Goal: Task Accomplishment & Management: Manage account settings

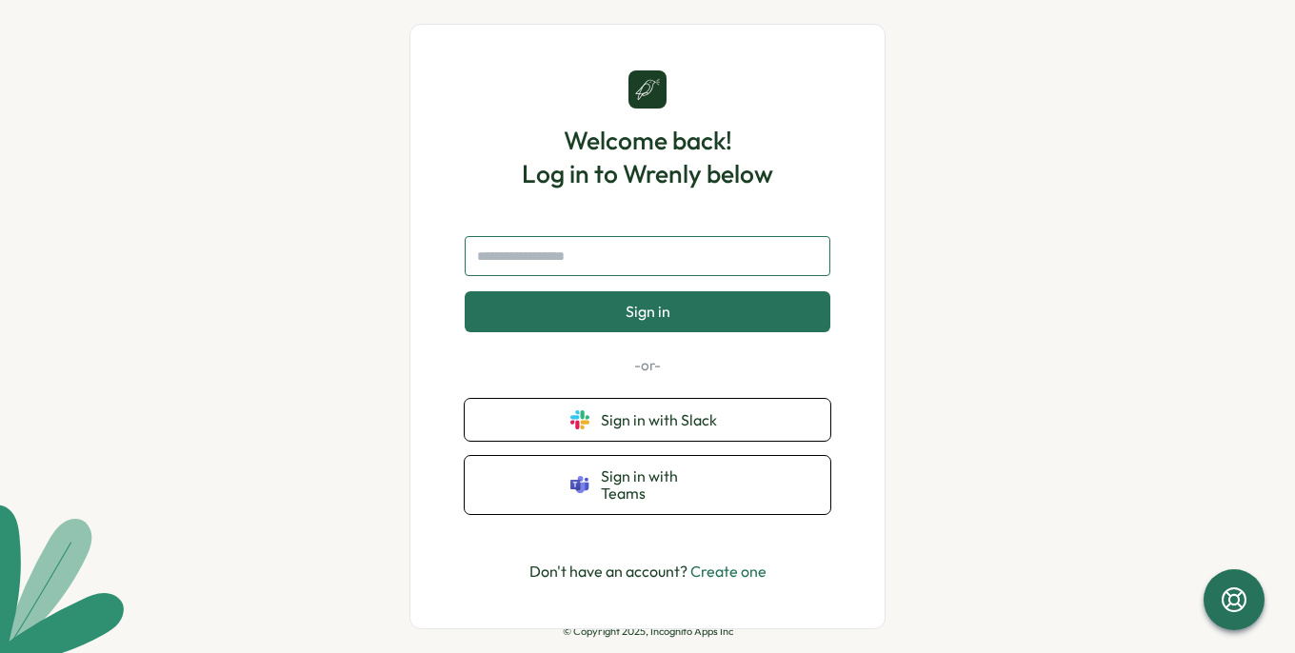
drag, startPoint x: 575, startPoint y: 274, endPoint x: 528, endPoint y: 269, distance: 47.0
drag, startPoint x: 528, startPoint y: 269, endPoint x: 489, endPoint y: 264, distance: 39.3
click at [489, 264] on input "text" at bounding box center [648, 256] width 366 height 40
type input "**********"
click at [465, 291] on button "Sign in" at bounding box center [648, 311] width 366 height 40
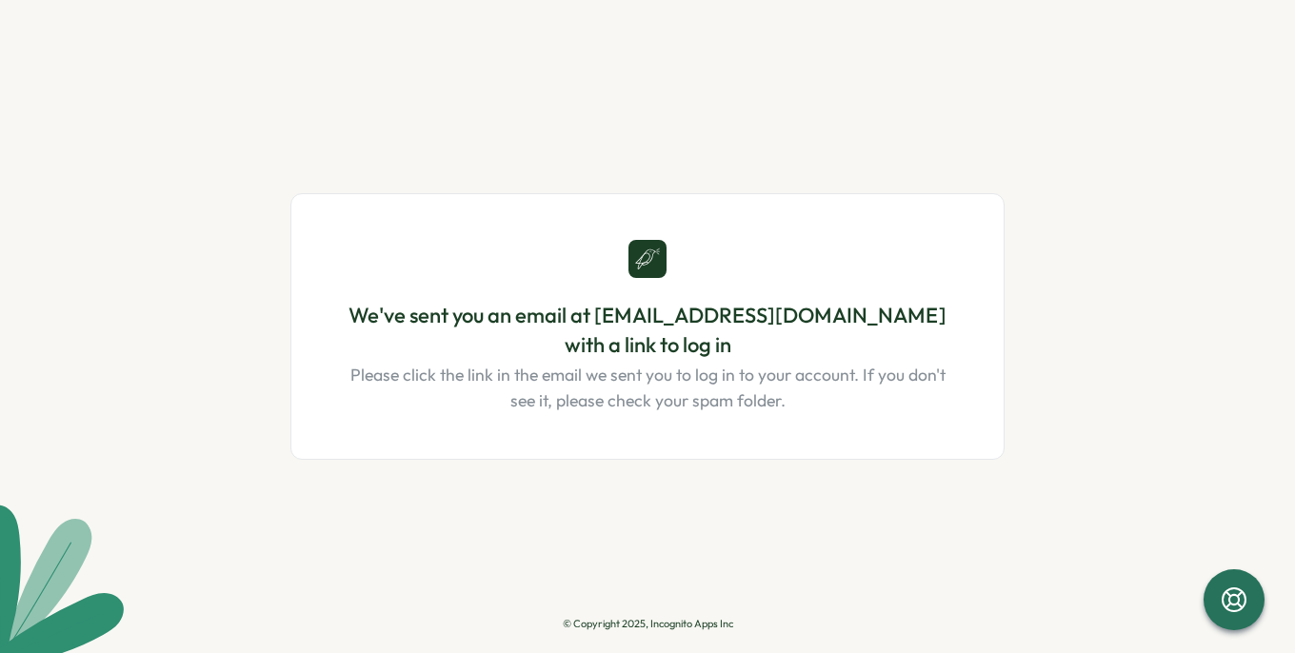
drag, startPoint x: 198, startPoint y: 253, endPoint x: 510, endPoint y: 98, distance: 348.8
drag, startPoint x: 510, startPoint y: 98, endPoint x: 394, endPoint y: 123, distance: 118.8
click at [394, 123] on div "We've sent you an email at lara@feedontario.ca with a link to log in Please cli…" at bounding box center [647, 326] width 714 height 547
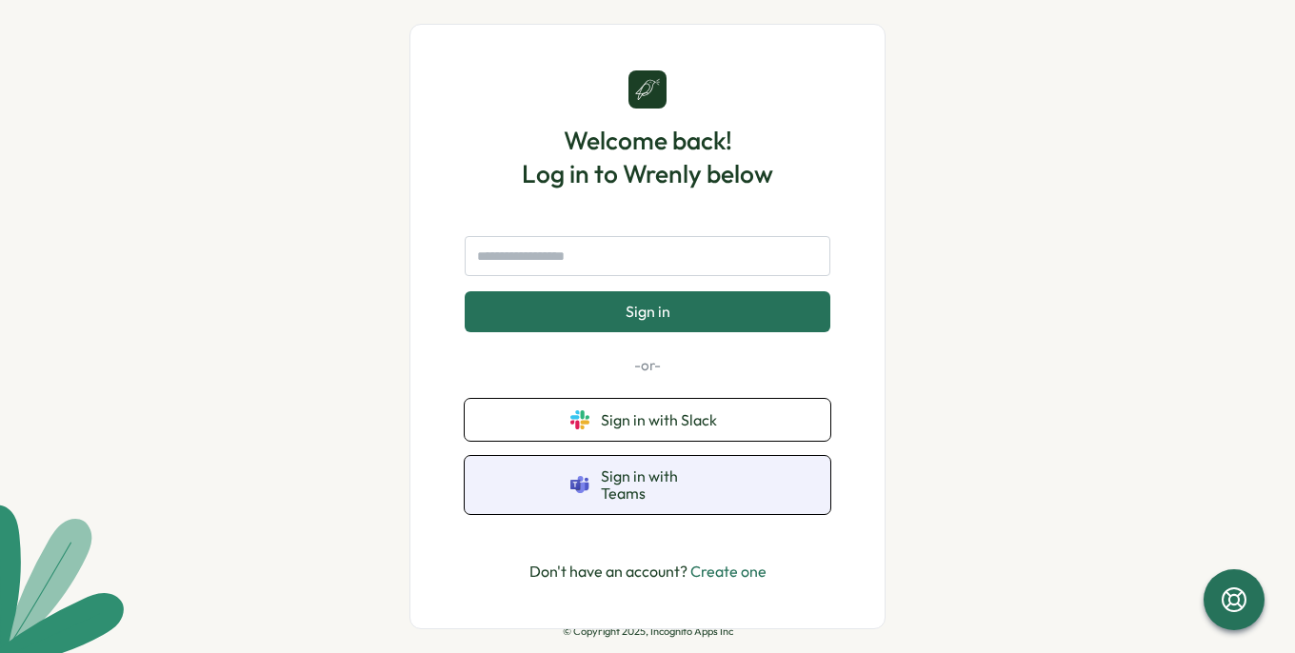
click at [624, 489] on span "Sign in with Teams" at bounding box center [663, 485] width 124 height 35
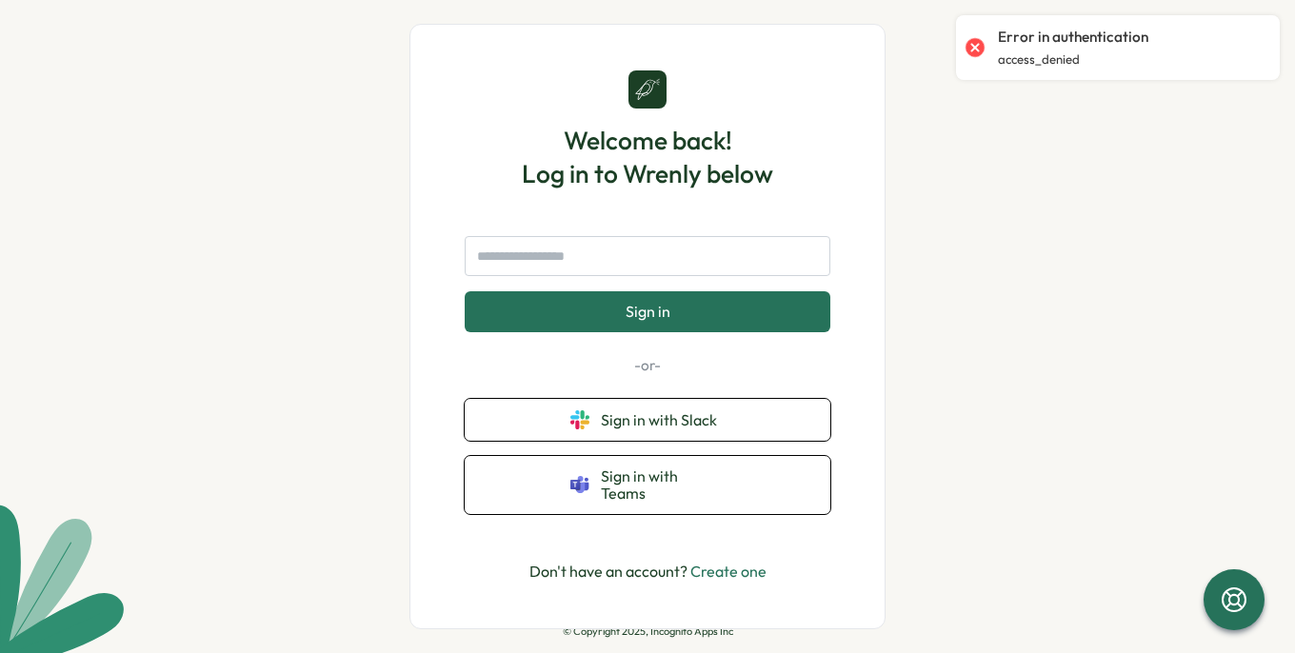
click at [969, 43] on div at bounding box center [975, 47] width 27 height 27
click at [1006, 317] on div "Welcome back! Log in to Wrenly below Sign in -or- Sign in with Slack Sign in wi…" at bounding box center [647, 326] width 1295 height 653
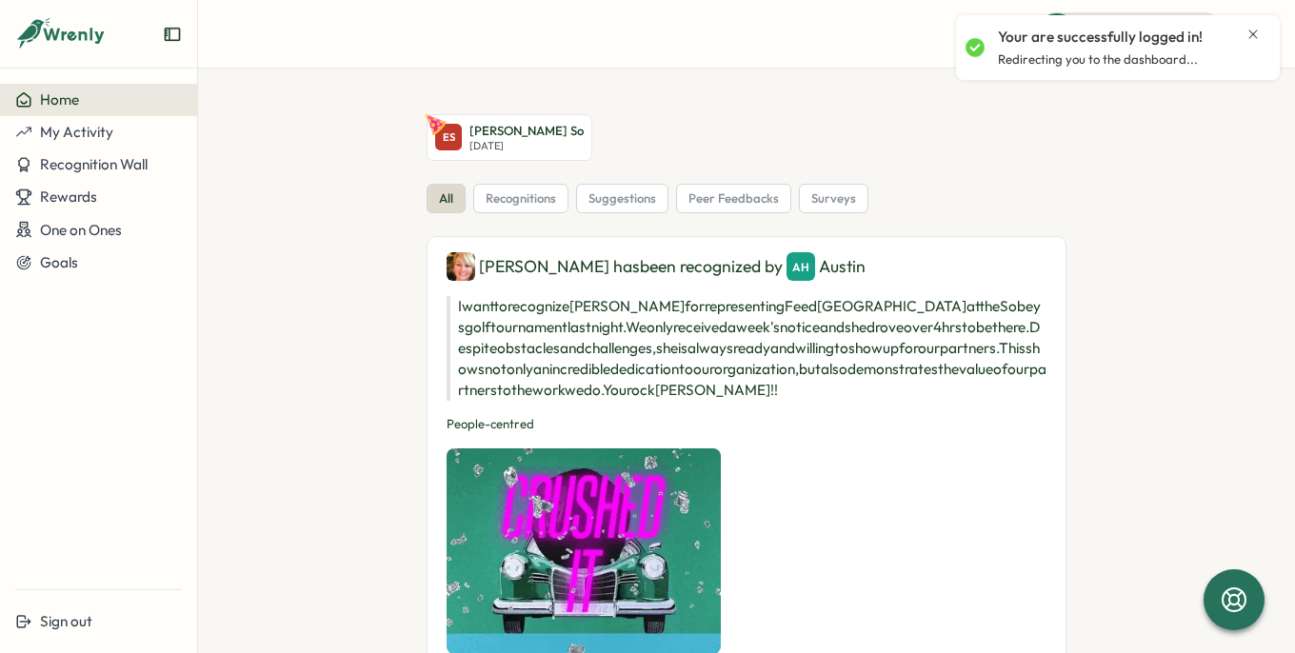
click at [1252, 35] on icon "Close notification" at bounding box center [1253, 34] width 15 height 15
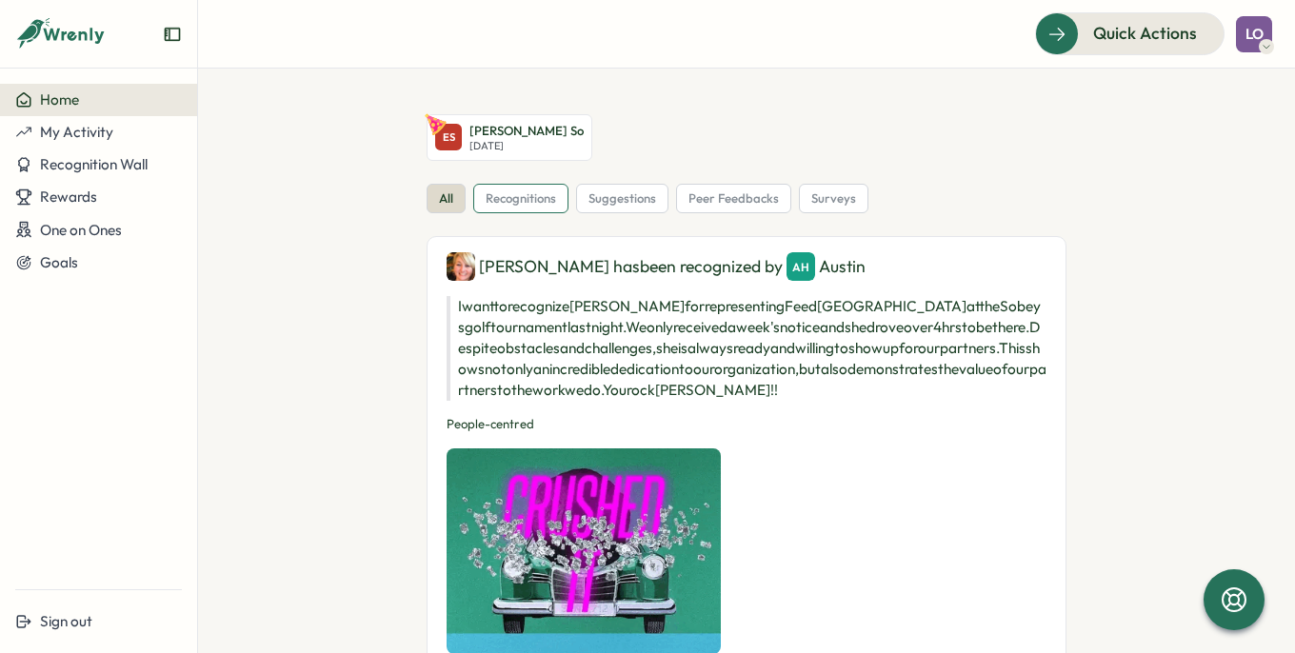
click at [510, 206] on span "recognitions" at bounding box center [521, 198] width 70 height 17
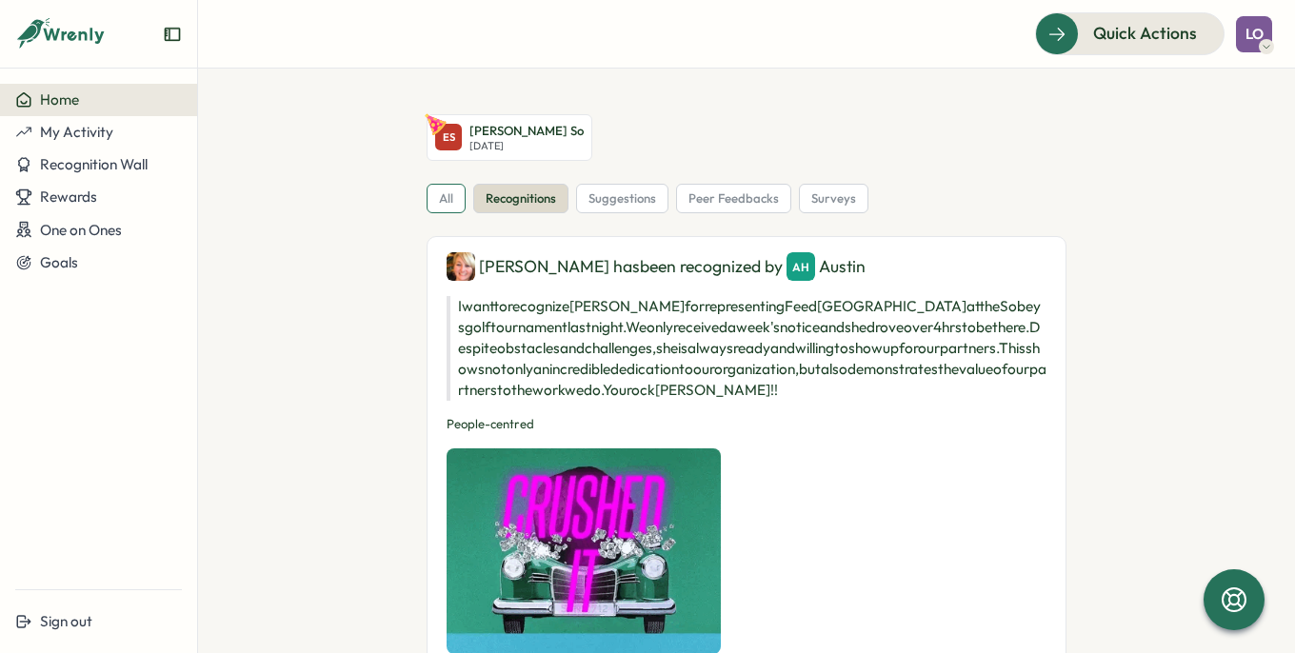
click at [432, 196] on div "all" at bounding box center [446, 199] width 39 height 30
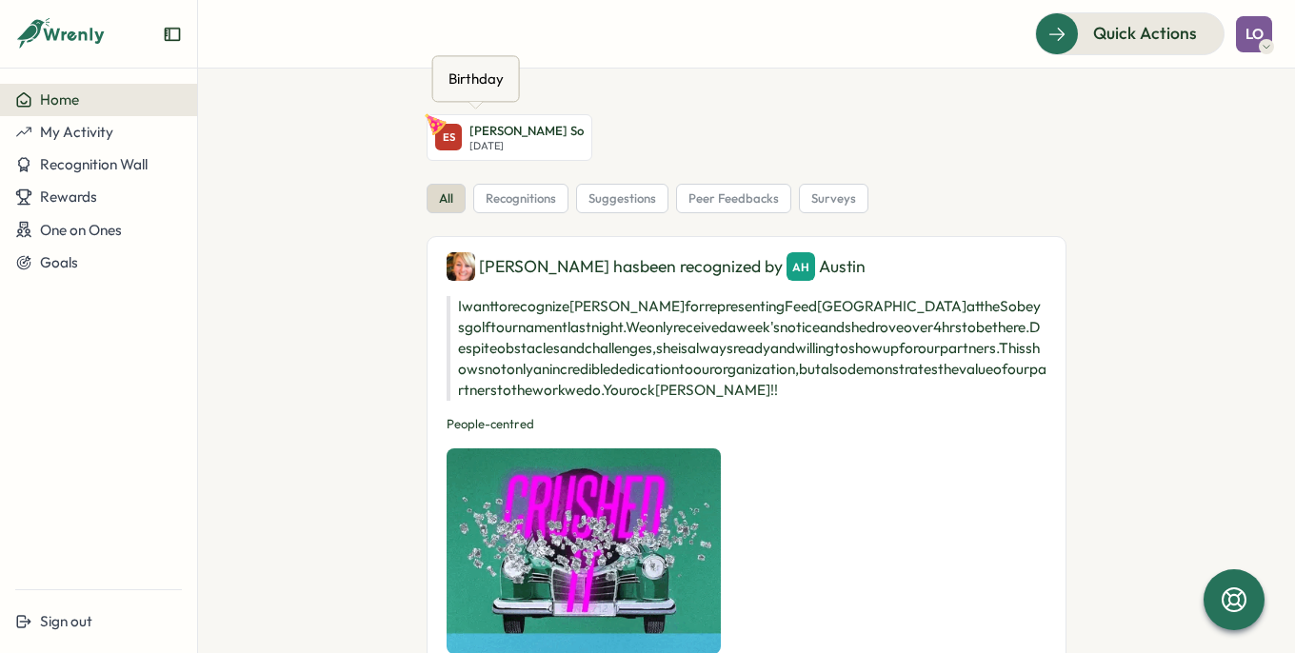
click at [484, 141] on p "[DATE]" at bounding box center [526, 146] width 114 height 12
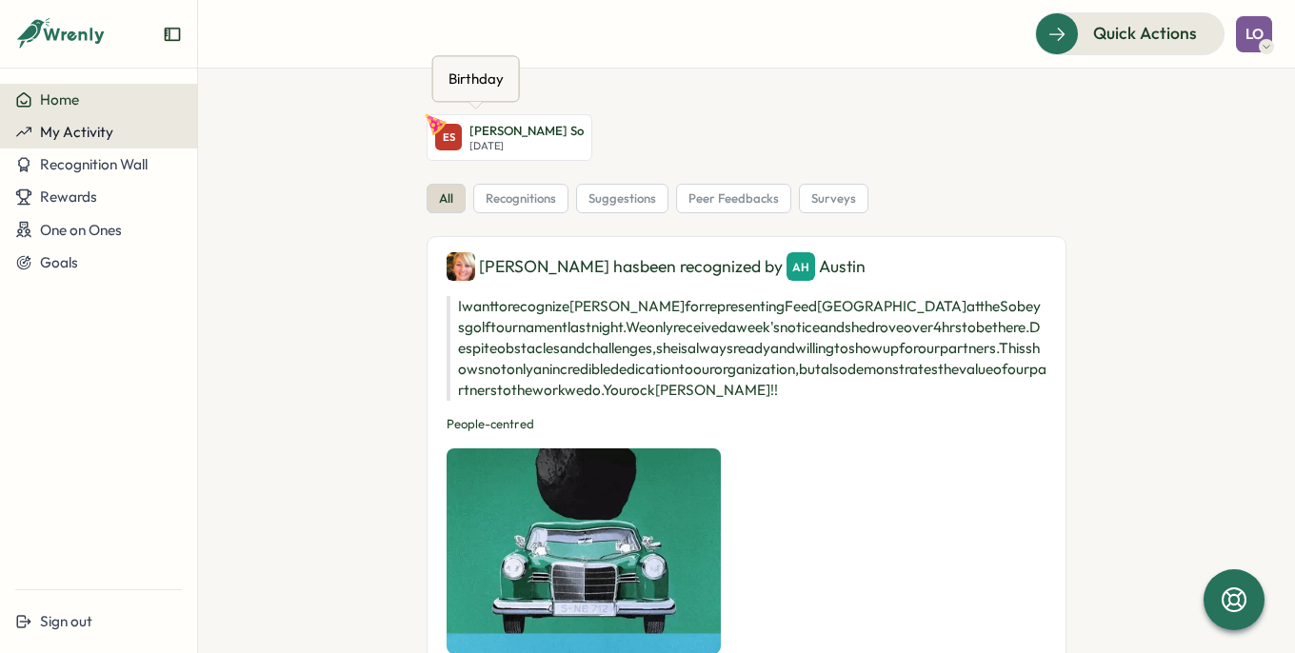
click at [76, 130] on span "My Activity" at bounding box center [76, 132] width 73 height 18
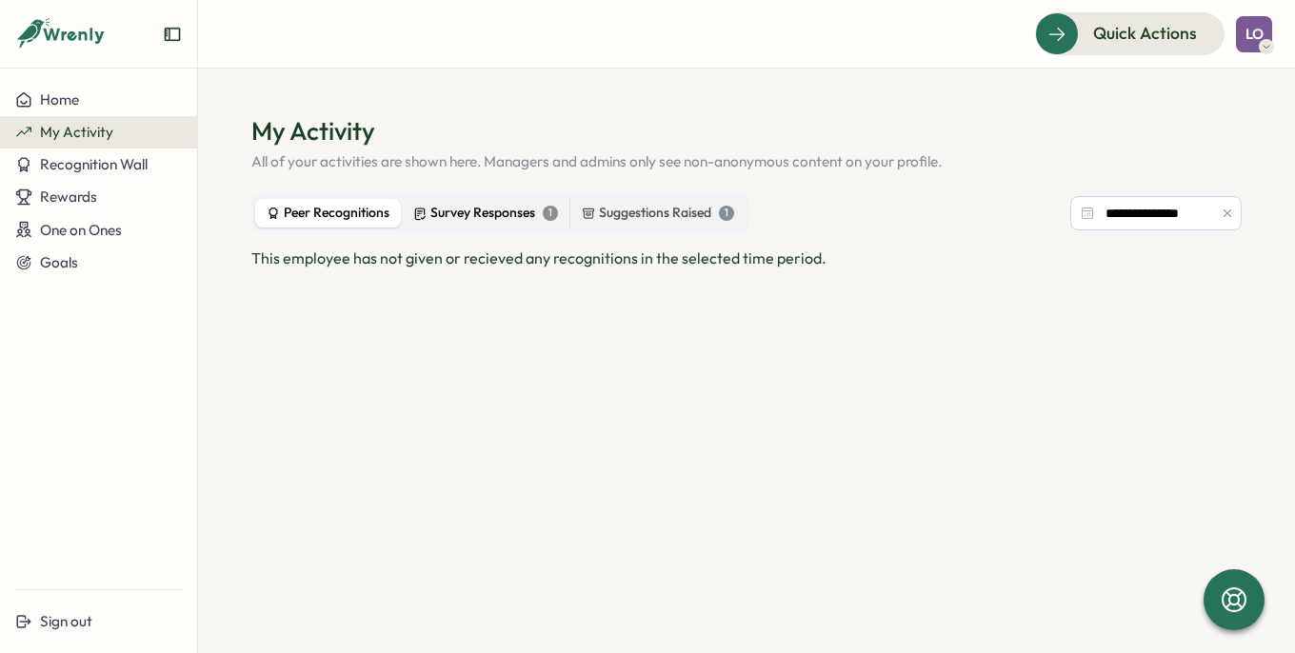
click at [502, 220] on div "Survey Responses 1" at bounding box center [485, 213] width 145 height 21
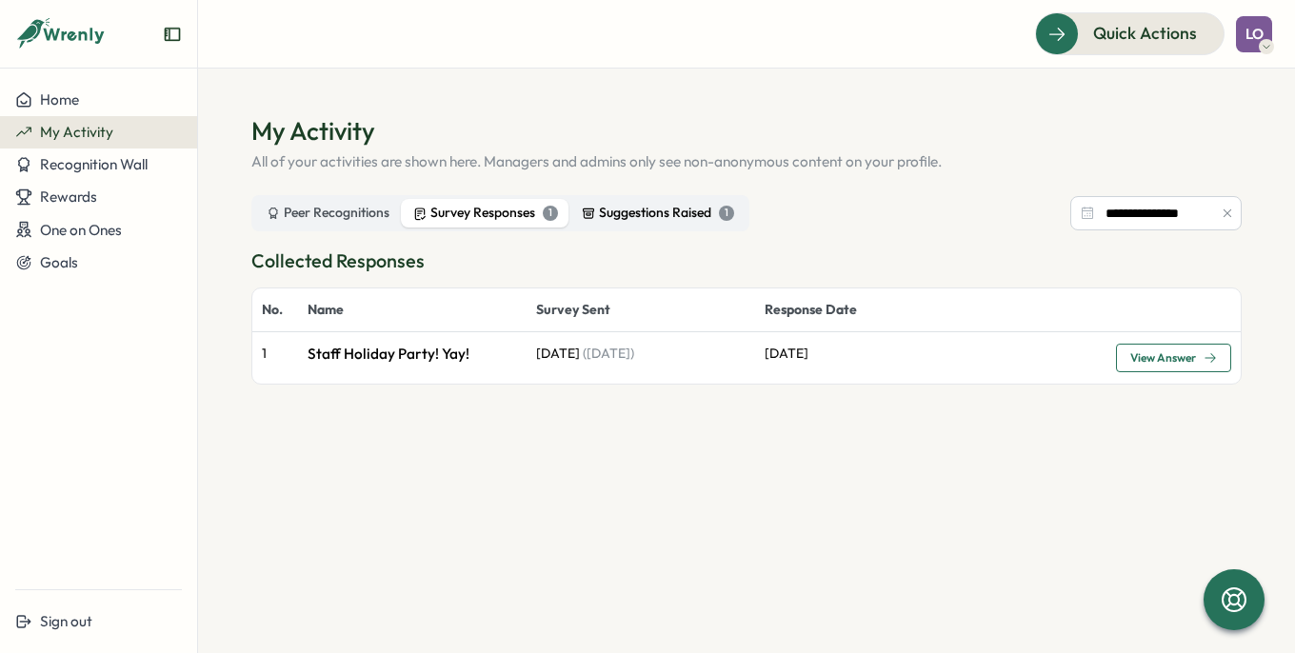
click at [631, 210] on div "Suggestions Raised 1" at bounding box center [658, 213] width 152 height 21
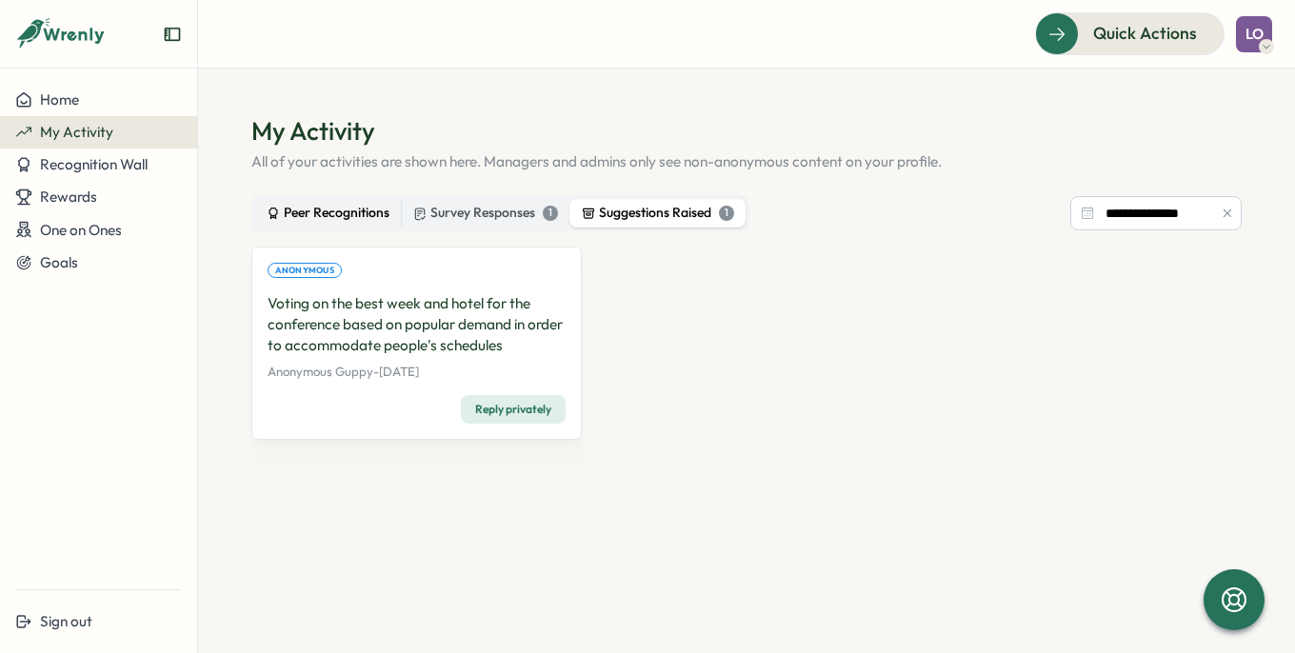
click at [307, 209] on div "Peer Recognitions" at bounding box center [328, 213] width 123 height 21
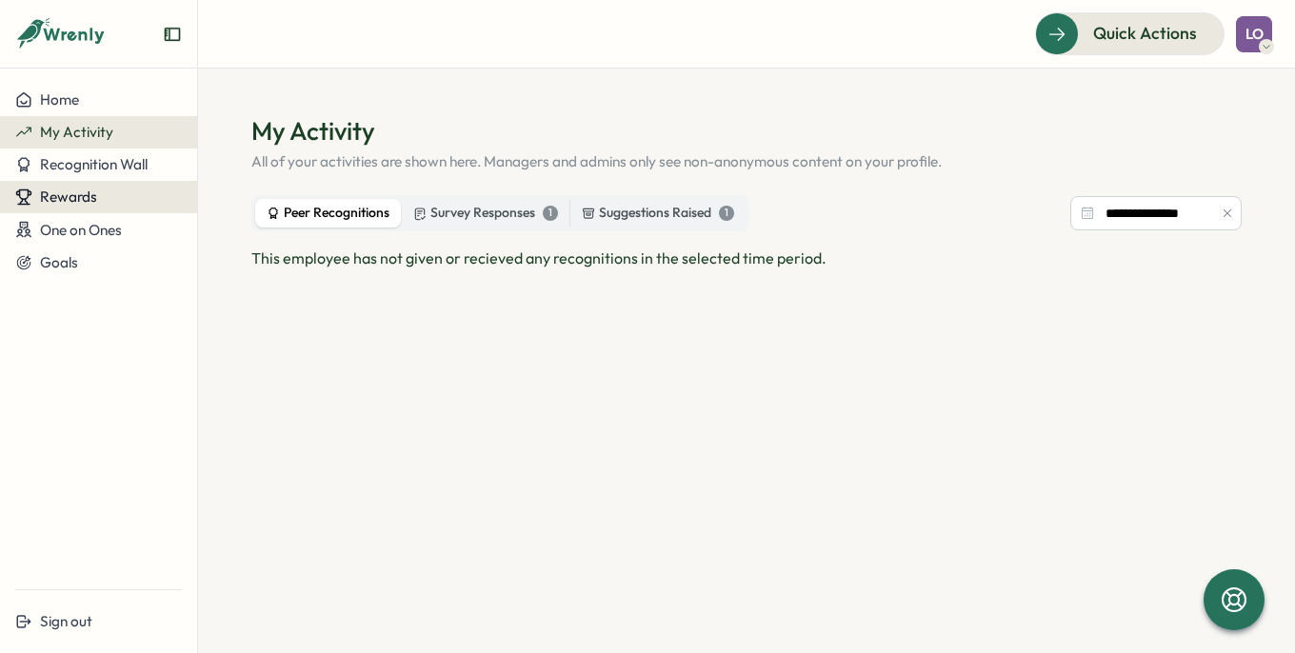
click at [89, 193] on span "Rewards" at bounding box center [68, 197] width 57 height 18
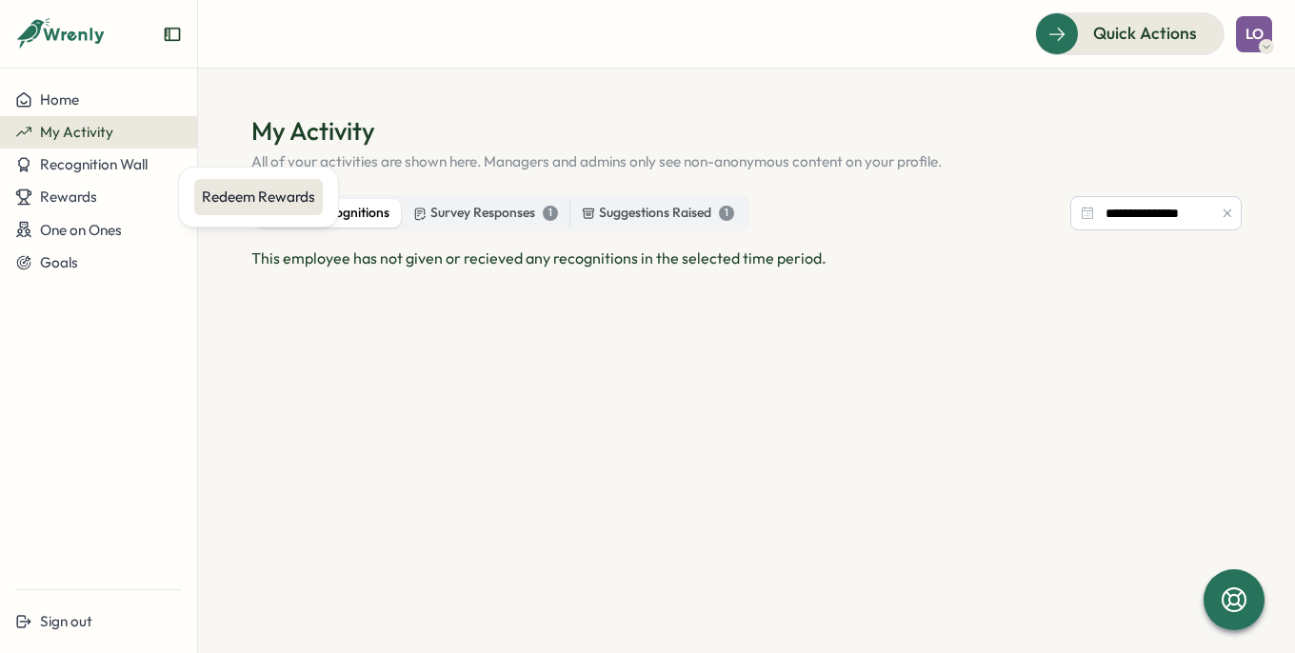
click at [268, 193] on div "Redeem Rewards" at bounding box center [258, 197] width 113 height 21
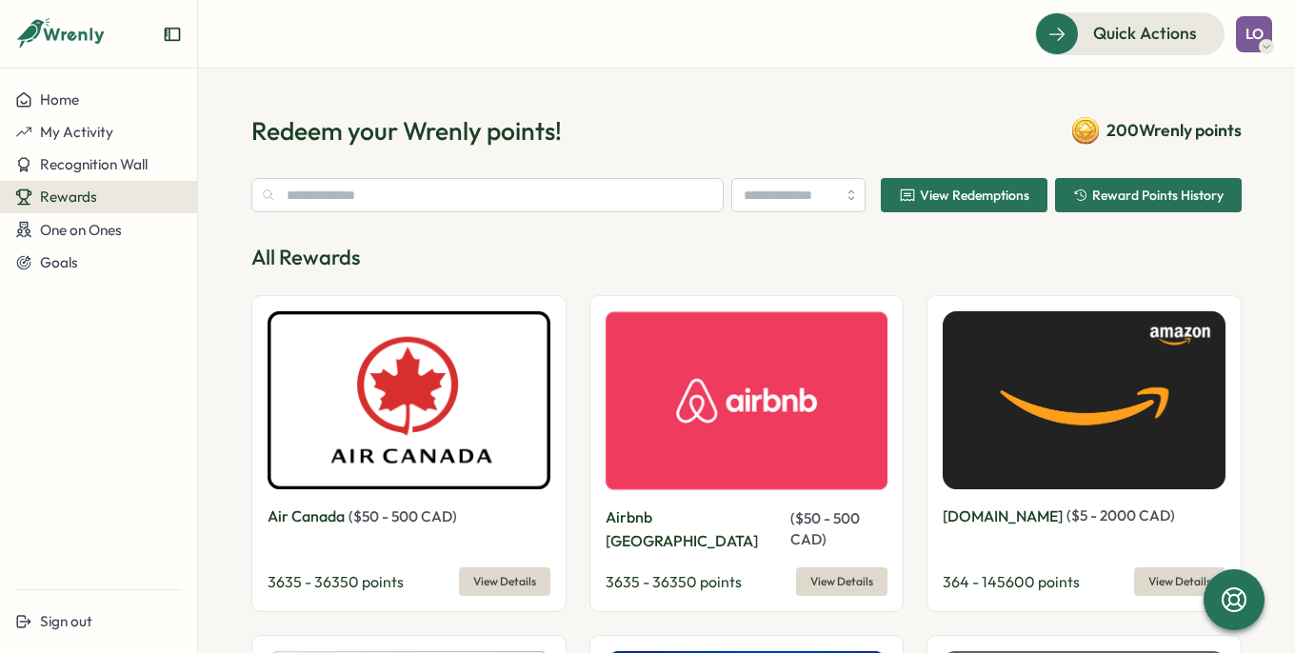
type input "******"
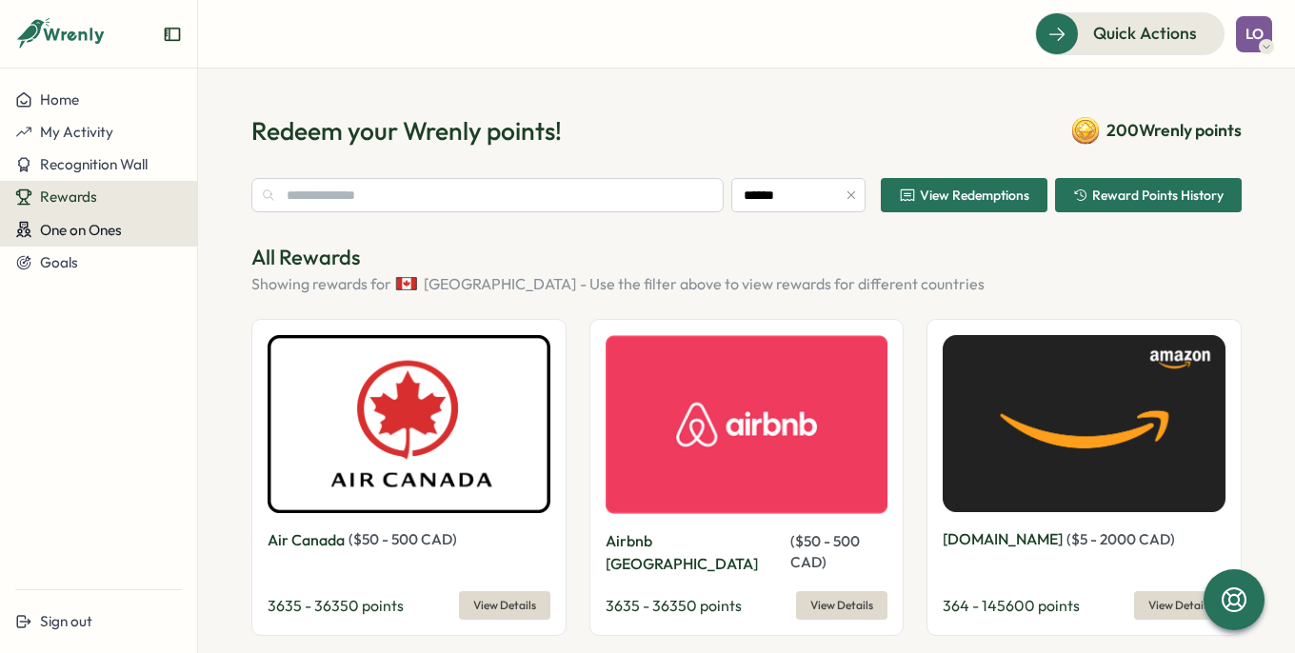
click at [89, 234] on span "One on Ones" at bounding box center [81, 230] width 82 height 18
click at [204, 224] on div "Meetings" at bounding box center [231, 230] width 59 height 21
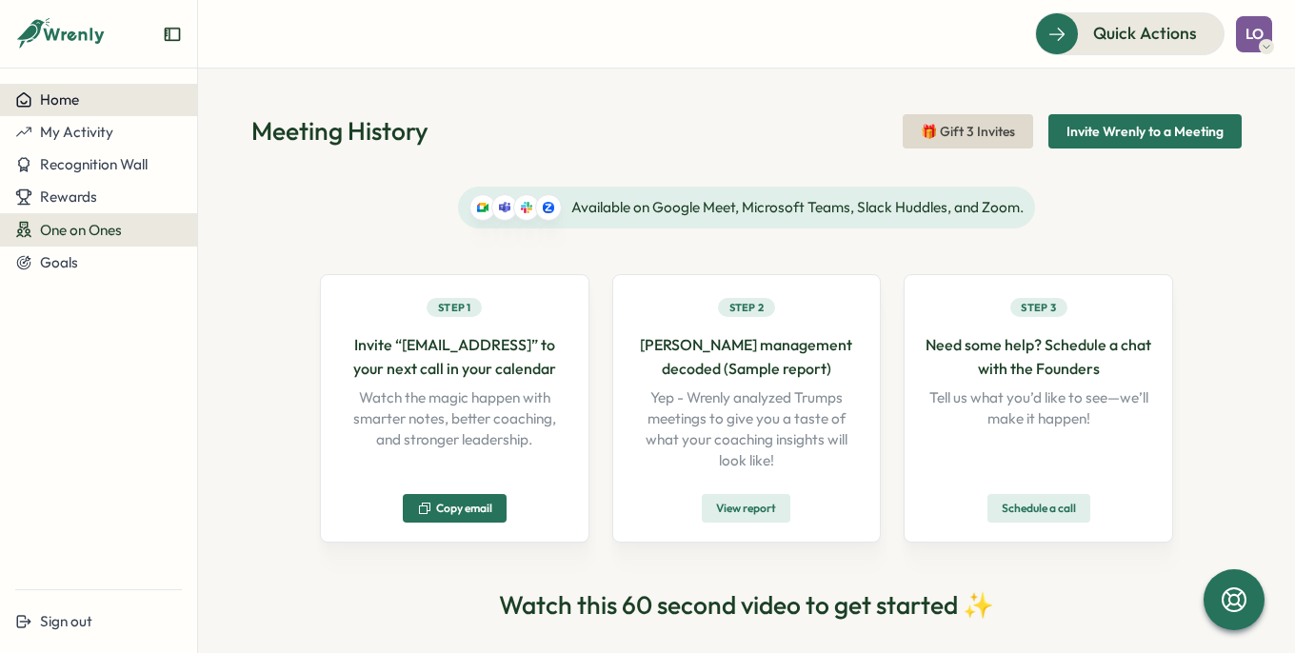
click at [61, 105] on span "Home" at bounding box center [59, 99] width 39 height 18
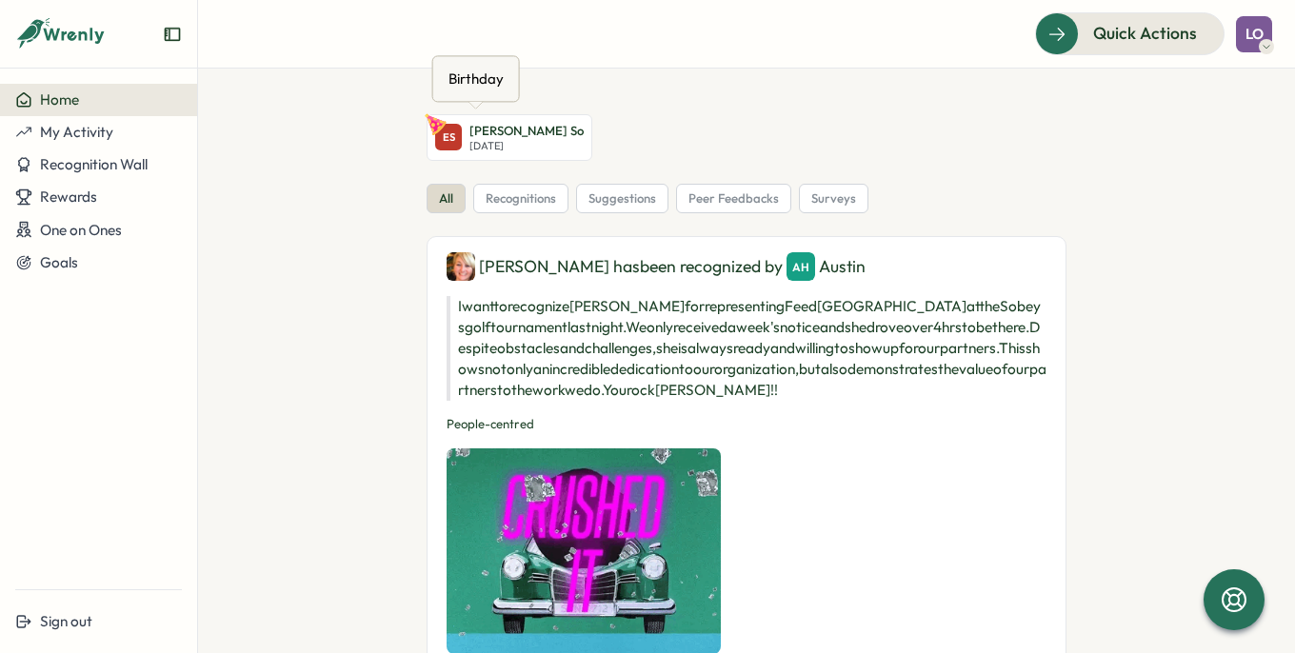
click at [450, 145] on div "ES" at bounding box center [448, 137] width 27 height 27
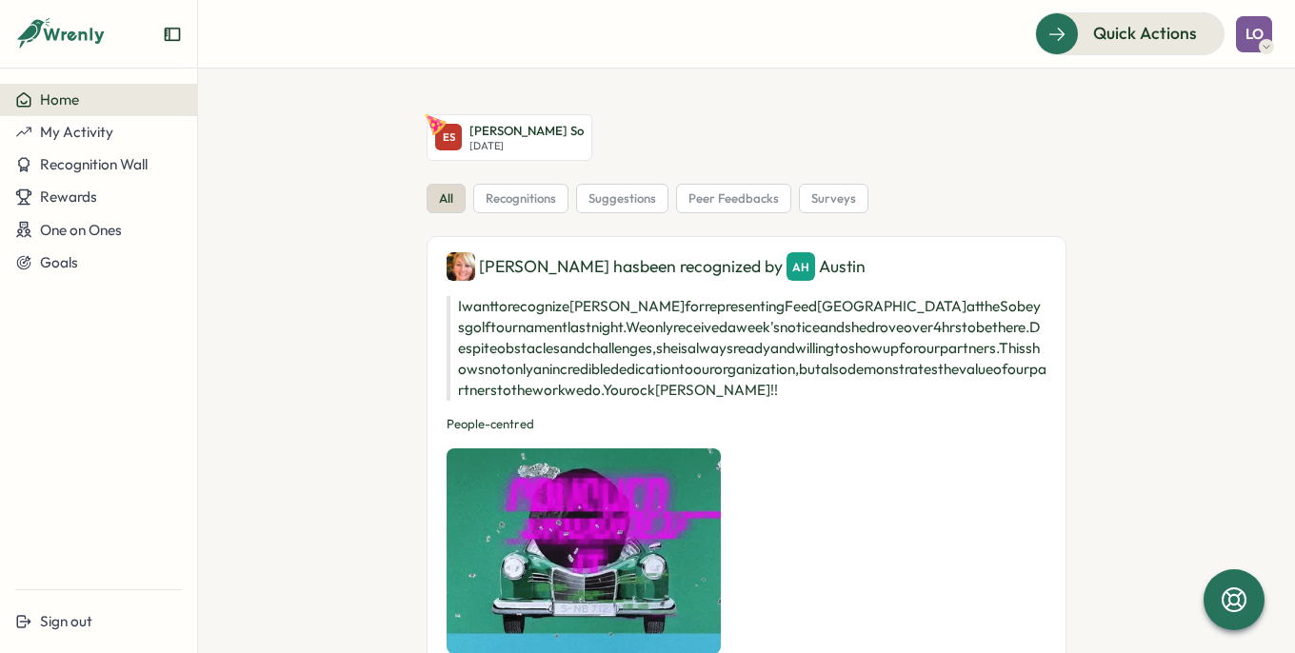
drag, startPoint x: 1187, startPoint y: 261, endPoint x: 1043, endPoint y: 142, distance: 187.4
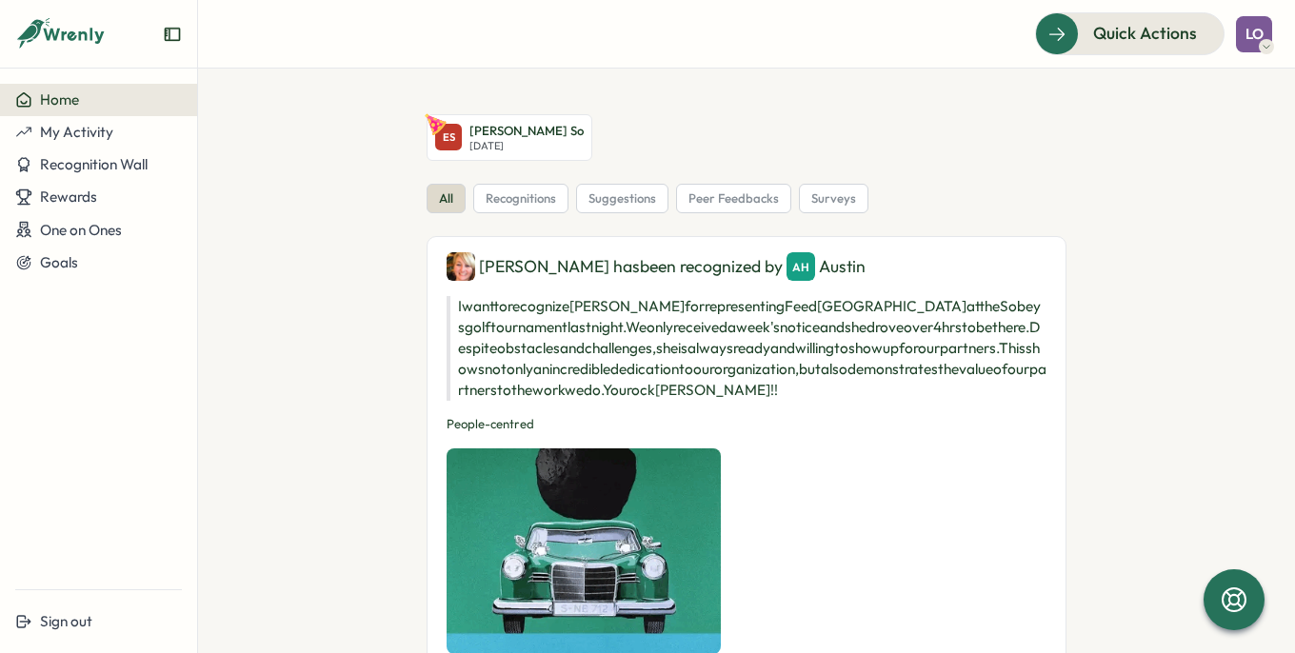
click at [1043, 142] on div "ES Ervin So Wed, Sep 17" at bounding box center [747, 137] width 640 height 47
